Goal: Check status: Check status

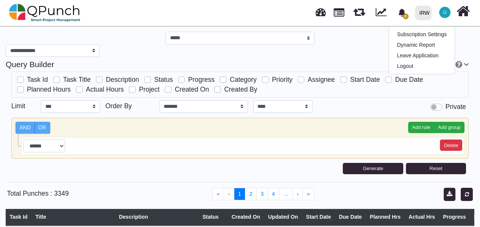
select select "***"
select select "****"
click at [323, 11] on link at bounding box center [321, 11] width 10 height 12
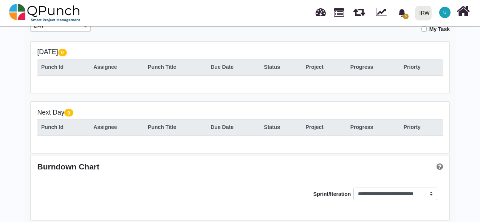
scroll to position [107, 0]
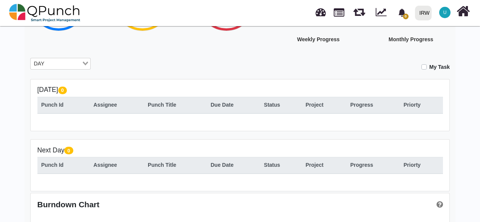
click at [83, 63] on icon "Search for option" at bounding box center [85, 64] width 5 height 4
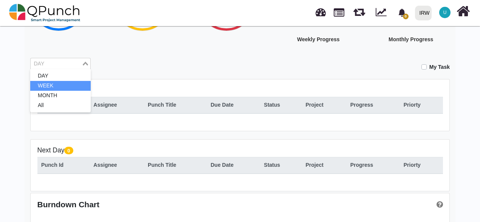
click at [40, 86] on li "WEEK" at bounding box center [60, 86] width 60 height 10
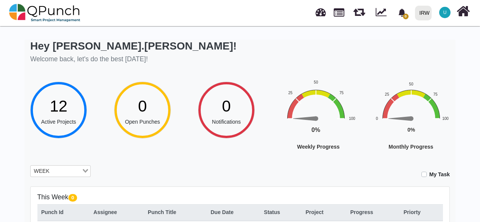
scroll to position [0, 0]
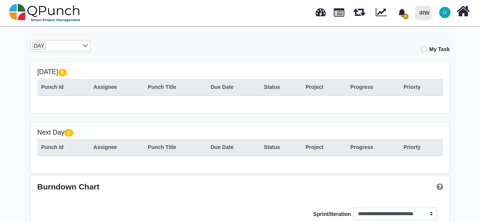
scroll to position [113, 0]
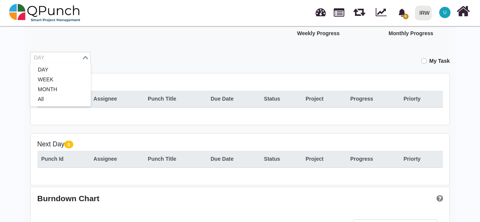
click at [73, 53] on div "DAY" at bounding box center [56, 57] width 51 height 10
click at [48, 95] on li "All" at bounding box center [60, 99] width 60 height 10
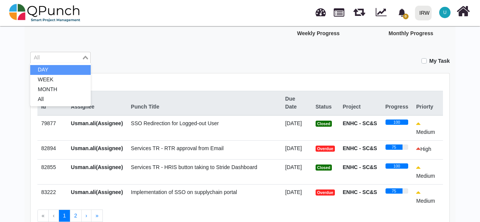
click at [51, 72] on li "DAY" at bounding box center [60, 70] width 60 height 10
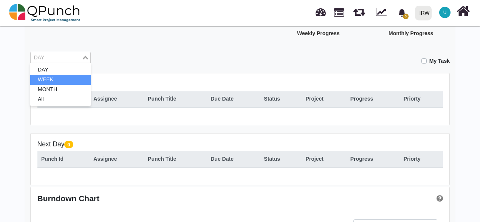
click at [49, 77] on li "WEEK" at bounding box center [60, 80] width 60 height 10
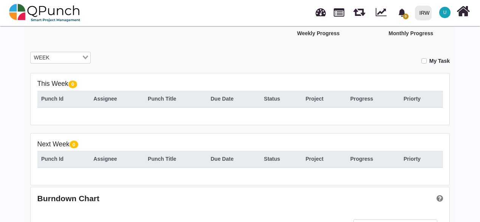
click at [82, 59] on div "Loading..." at bounding box center [86, 57] width 9 height 10
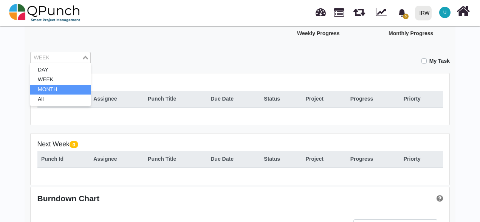
click at [57, 86] on li "MONTH" at bounding box center [60, 90] width 60 height 10
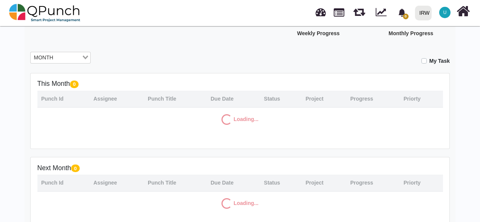
drag, startPoint x: 199, startPoint y: 65, endPoint x: 181, endPoint y: 59, distance: 18.9
click at [181, 59] on div "My Task" at bounding box center [276, 58] width 348 height 13
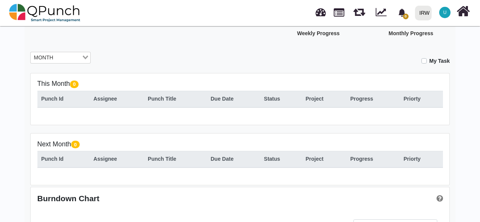
click at [87, 59] on icon "Search for option" at bounding box center [85, 58] width 5 height 4
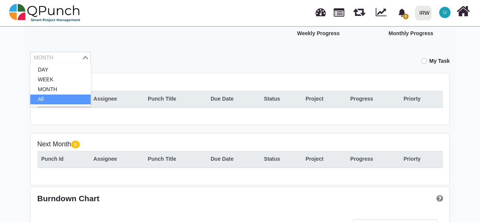
click at [55, 95] on li "All" at bounding box center [60, 99] width 60 height 10
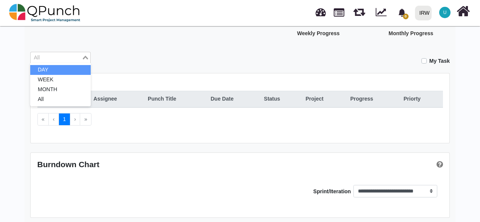
click at [50, 69] on li "DAY" at bounding box center [60, 70] width 60 height 10
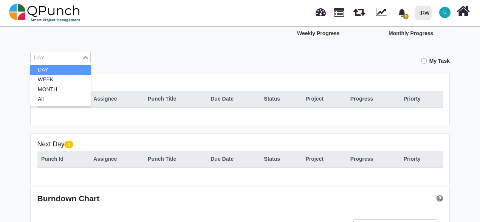
click at [53, 71] on li "DAY" at bounding box center [60, 70] width 60 height 10
drag, startPoint x: 185, startPoint y: 57, endPoint x: 234, endPoint y: 5, distance: 71.1
click at [185, 57] on div "My Task" at bounding box center [276, 58] width 348 height 13
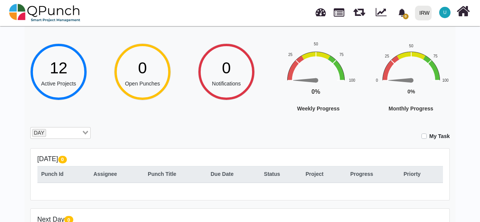
scroll to position [38, 0]
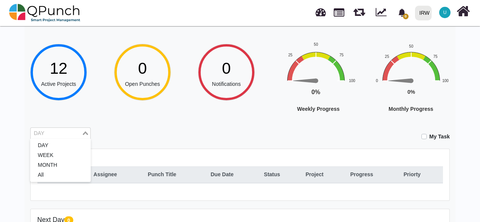
click at [82, 135] on div "Loading..." at bounding box center [86, 133] width 9 height 10
click at [72, 167] on li "MONTH" at bounding box center [60, 165] width 60 height 10
click at [82, 135] on div "Loading..." at bounding box center [86, 133] width 9 height 10
click at [66, 176] on li "All" at bounding box center [60, 175] width 60 height 10
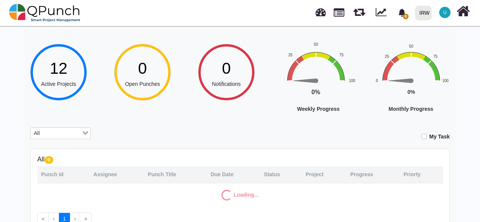
scroll to position [113, 0]
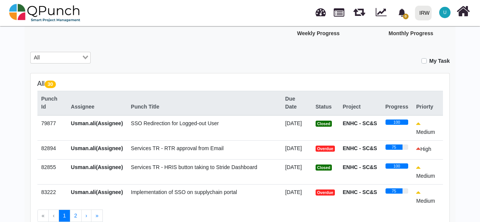
click at [253, 141] on td "Services TR - RTR approval from Email" at bounding box center [204, 149] width 154 height 19
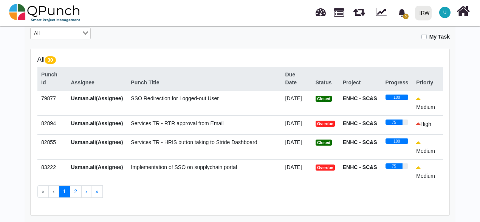
scroll to position [0, 0]
